Goal: Information Seeking & Learning: Find specific fact

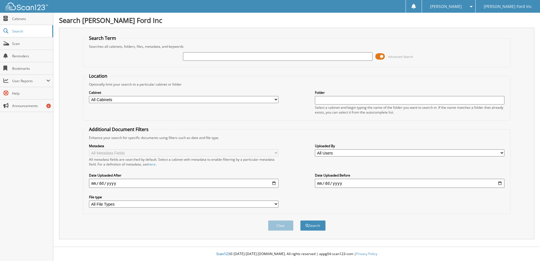
click at [403, 59] on span "Advanced Search" at bounding box center [394, 56] width 38 height 8
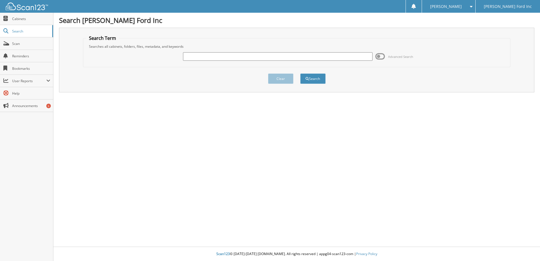
click at [328, 54] on input "text" at bounding box center [277, 56] width 189 height 8
paste input "RFA82163"
type input "RFA82163"
click at [300, 73] on button "Search" at bounding box center [312, 78] width 25 height 10
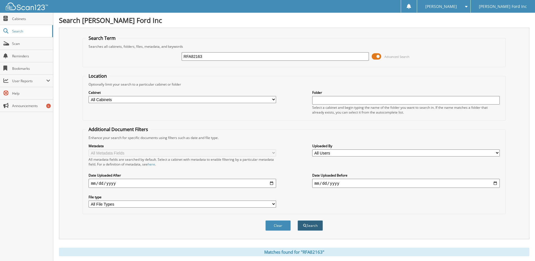
click at [302, 226] on button "Search" at bounding box center [310, 225] width 25 height 10
click at [379, 57] on span at bounding box center [377, 56] width 10 height 8
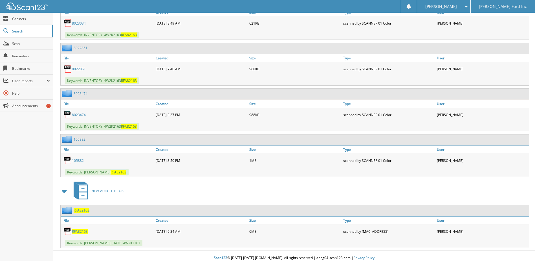
scroll to position [262, 0]
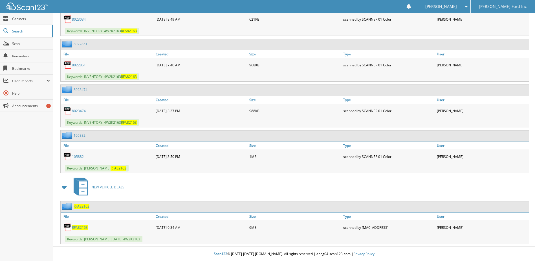
click at [78, 230] on div "RFA82163" at bounding box center [108, 227] width 94 height 11
click at [78, 226] on span "RFA82163" at bounding box center [80, 227] width 16 height 5
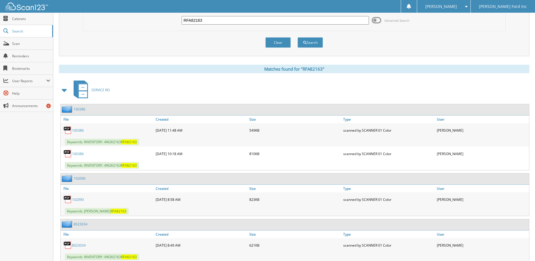
scroll to position [8, 0]
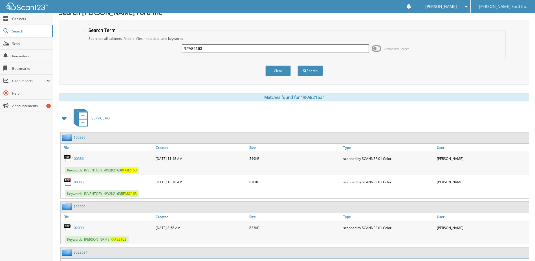
click at [209, 48] on input "RFA82163" at bounding box center [276, 48] width 188 height 8
type input "sfb44339"
click at [298, 65] on button "Search" at bounding box center [310, 70] width 25 height 10
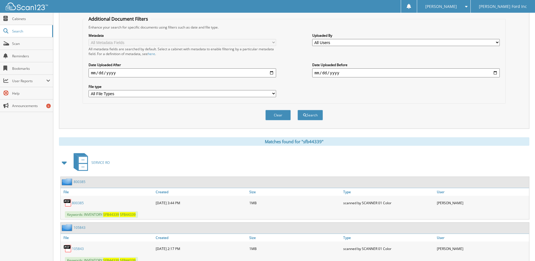
scroll to position [26, 0]
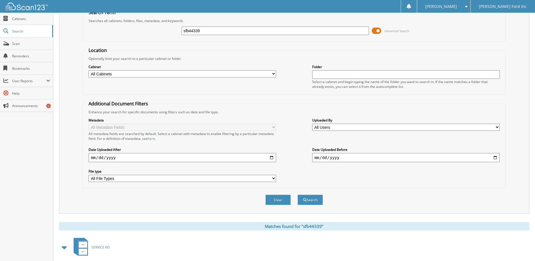
click at [377, 33] on span at bounding box center [377, 31] width 10 height 8
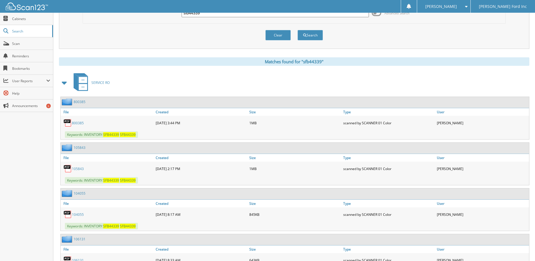
scroll to position [20, 0]
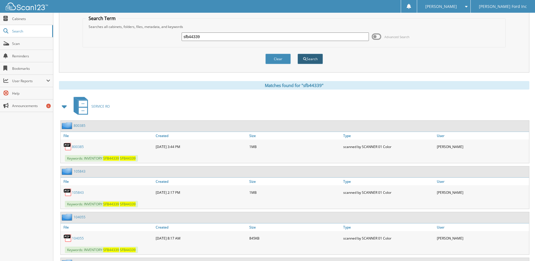
click at [318, 60] on button "Search" at bounding box center [310, 59] width 25 height 10
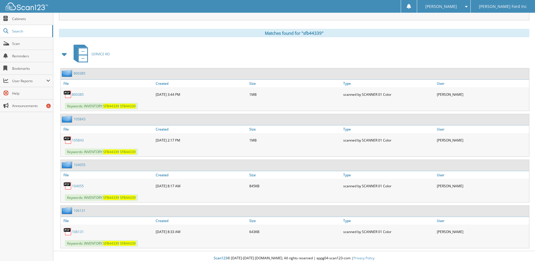
scroll to position [223, 0]
